Goal: Task Accomplishment & Management: Manage account settings

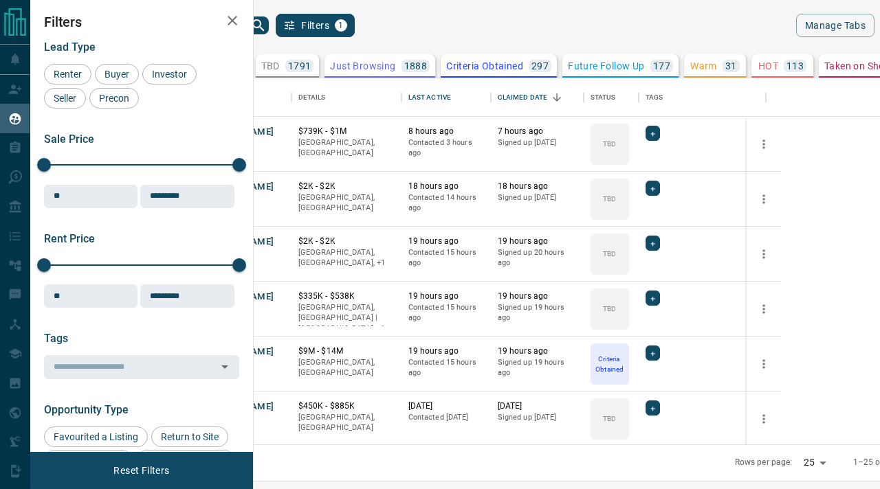
scroll to position [366, 620]
click at [267, 26] on icon "search button" at bounding box center [258, 25] width 16 height 16
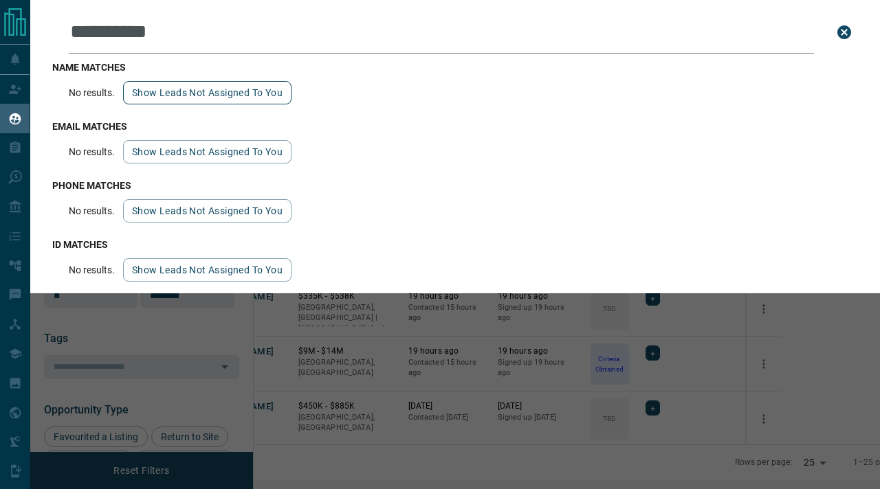
type input "**********"
click at [255, 91] on button "Show leads not assigned to you" at bounding box center [207, 92] width 168 height 23
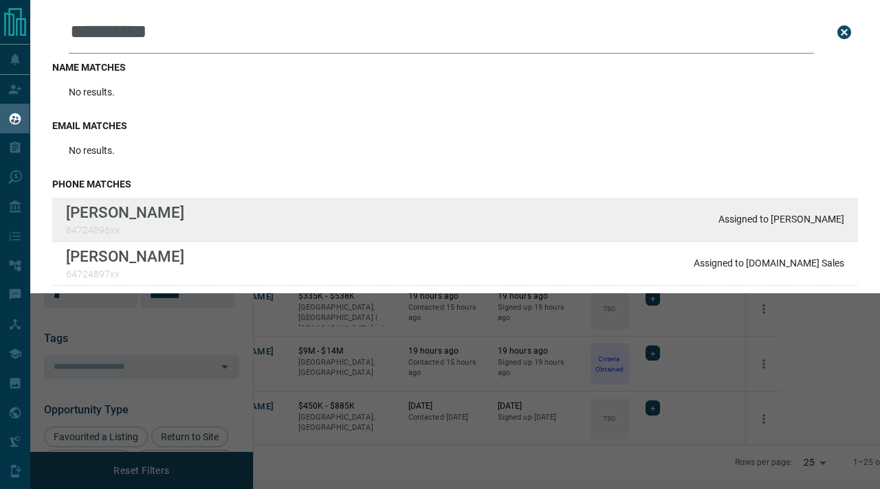
click at [296, 211] on div "[PERSON_NAME] He 64724896xx Assigned to [PERSON_NAME]" at bounding box center [454, 220] width 805 height 44
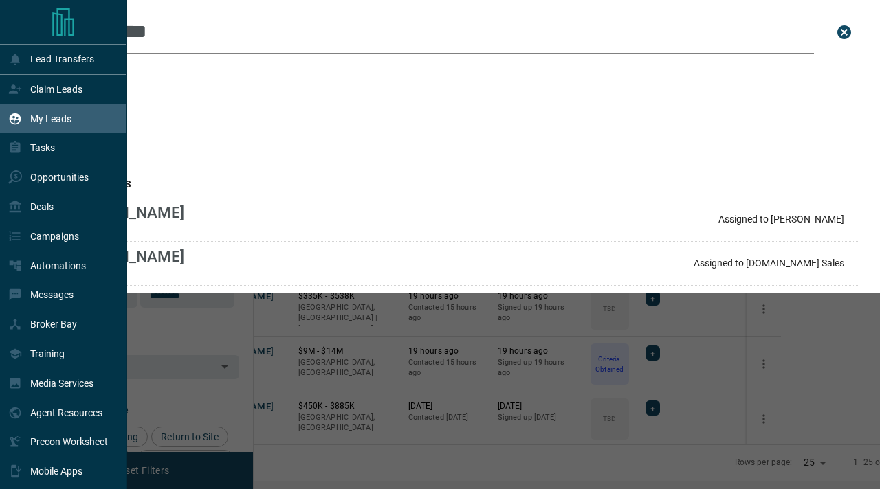
click at [19, 120] on icon at bounding box center [16, 119] width 12 height 12
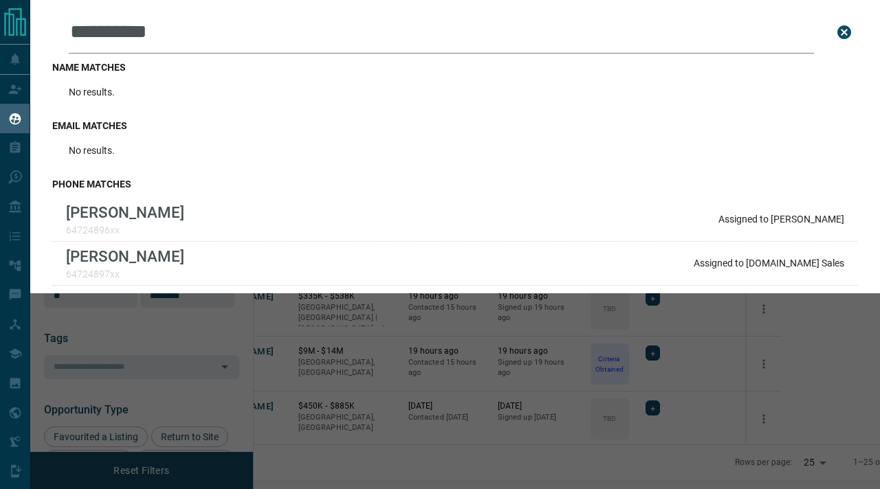
click at [843, 41] on button "close search bar" at bounding box center [843, 32] width 27 height 27
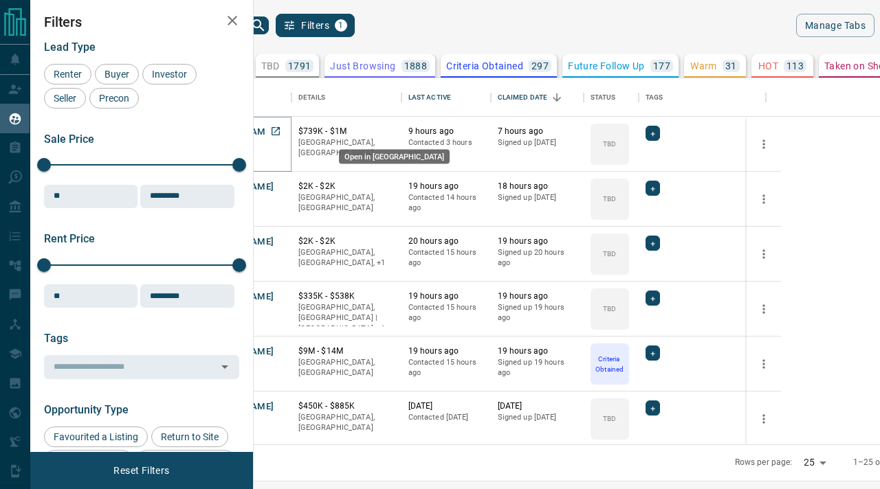
click at [281, 129] on icon "Open in New Tab" at bounding box center [275, 131] width 11 height 11
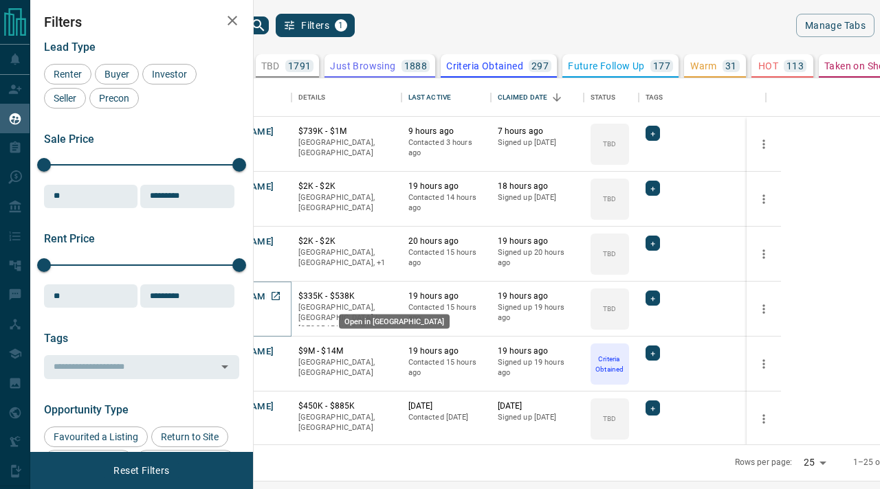
click at [281, 296] on icon "Open in New Tab" at bounding box center [275, 296] width 11 height 11
click at [274, 291] on button "[PERSON_NAME]" at bounding box center [238, 297] width 72 height 13
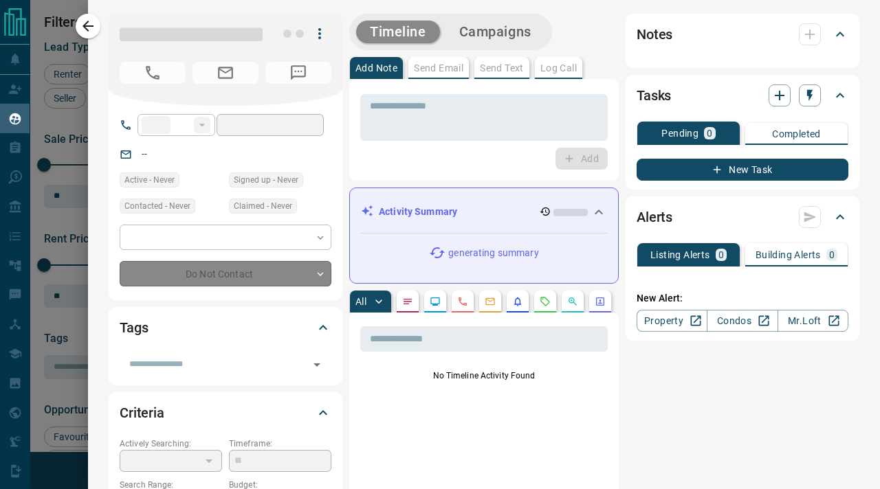
type input "**"
type input "**********"
type input "**"
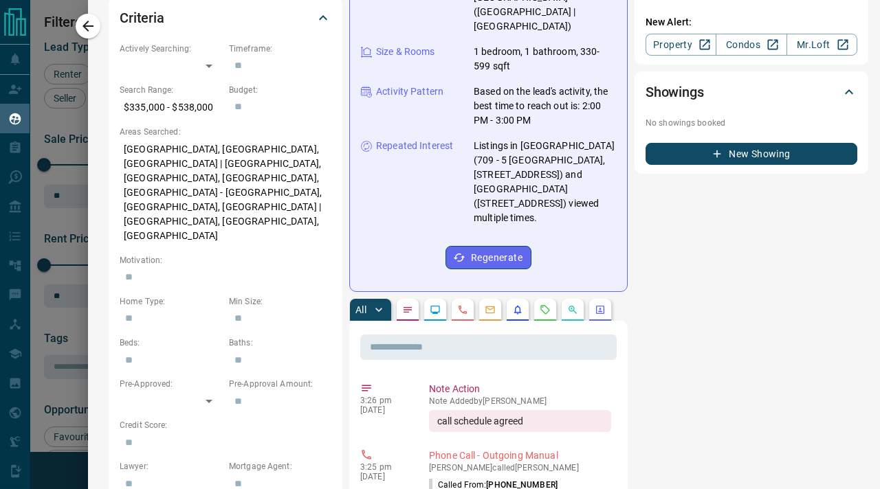
scroll to position [0, 0]
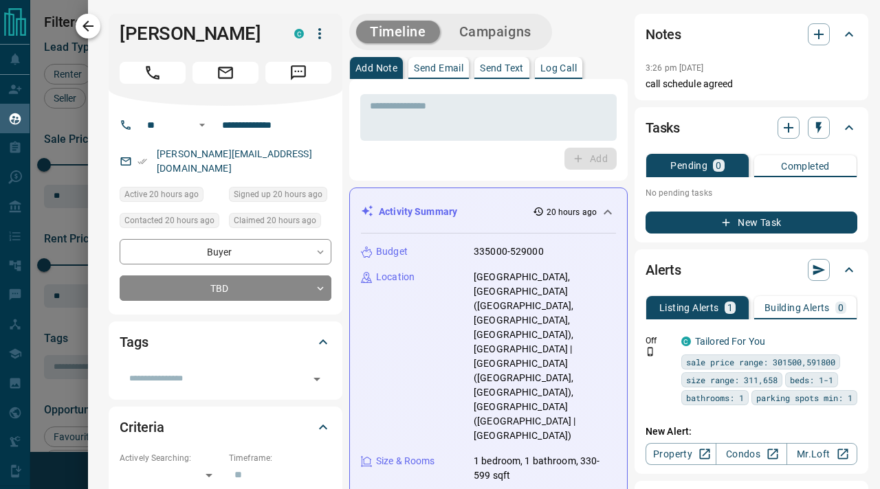
click at [93, 30] on icon "button" at bounding box center [88, 26] width 16 height 16
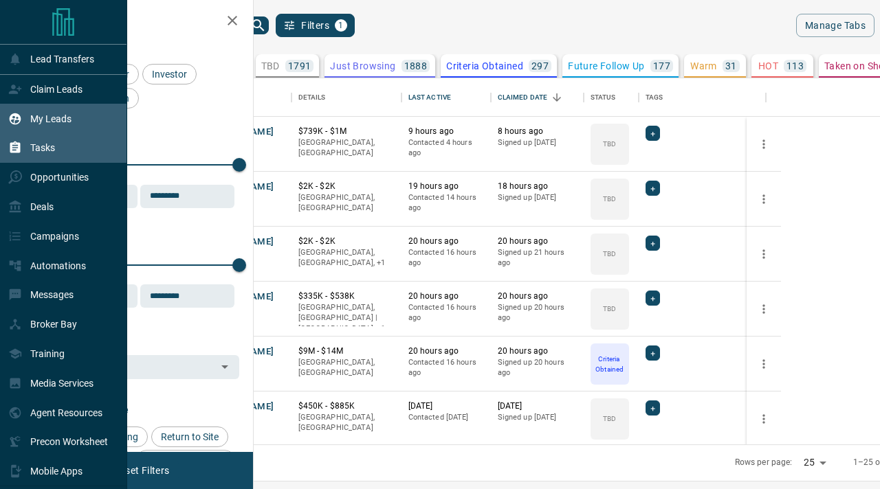
click at [46, 148] on p "Tasks" at bounding box center [42, 147] width 25 height 11
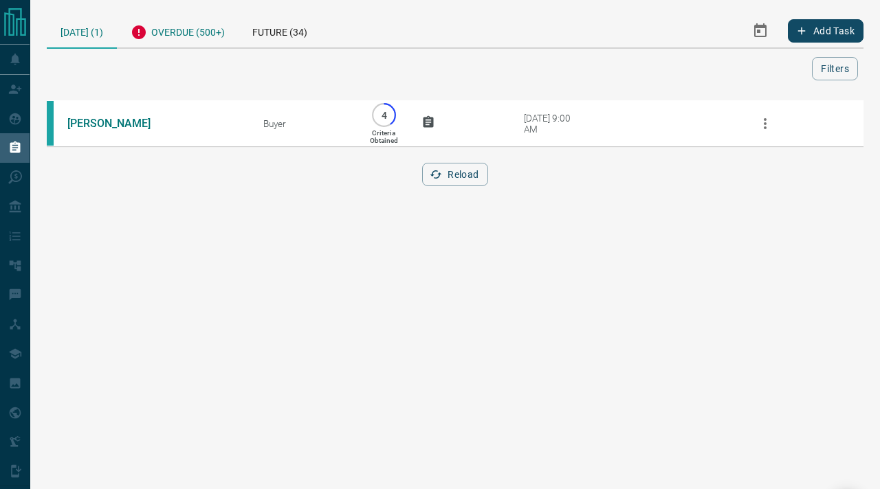
click at [176, 38] on div "Overdue (500+)" at bounding box center [178, 31] width 122 height 34
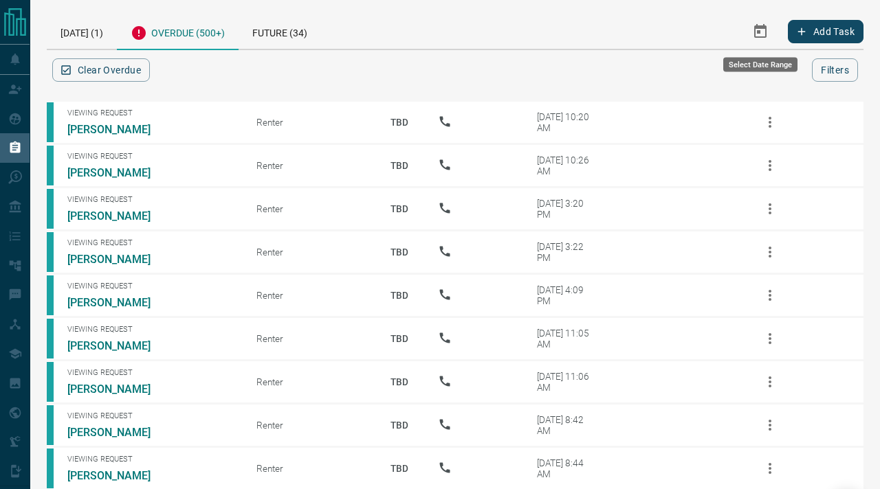
click at [757, 34] on icon "Select Date Range" at bounding box center [760, 31] width 16 height 16
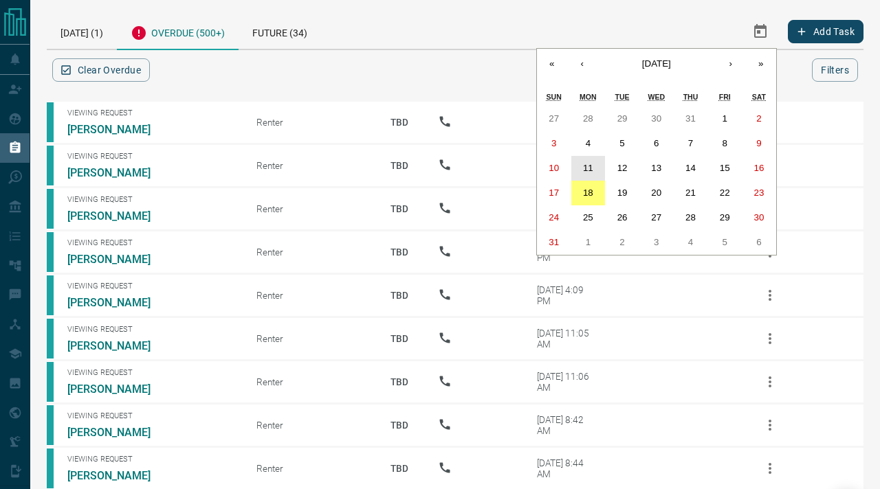
click at [588, 166] on abbr "11" at bounding box center [588, 168] width 10 height 10
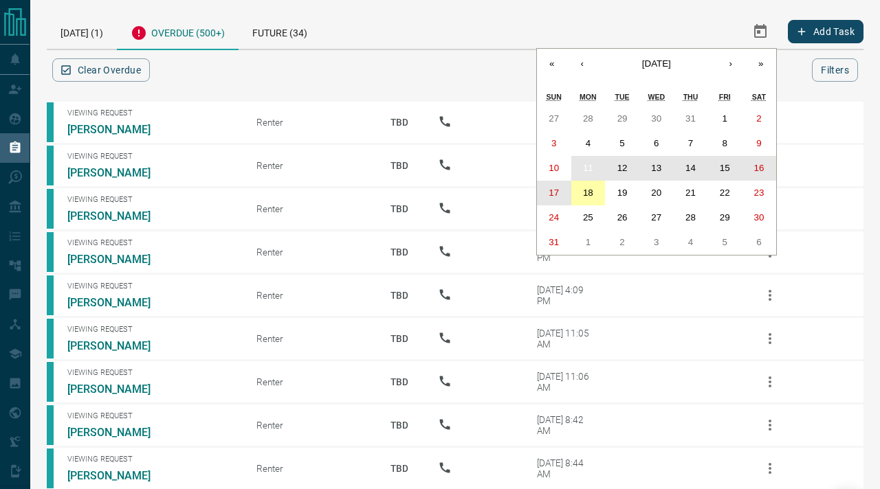
click at [591, 192] on abbr "18" at bounding box center [588, 193] width 10 height 10
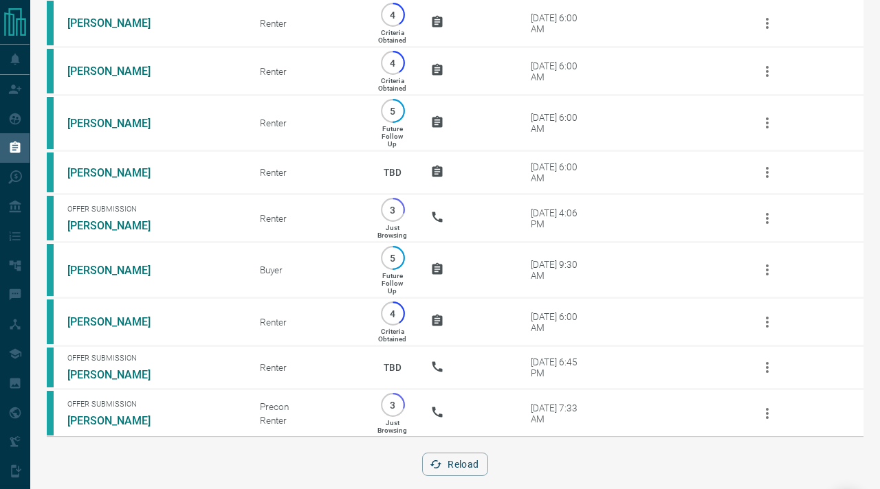
scroll to position [2030, 0]
